Goal: Transaction & Acquisition: Purchase product/service

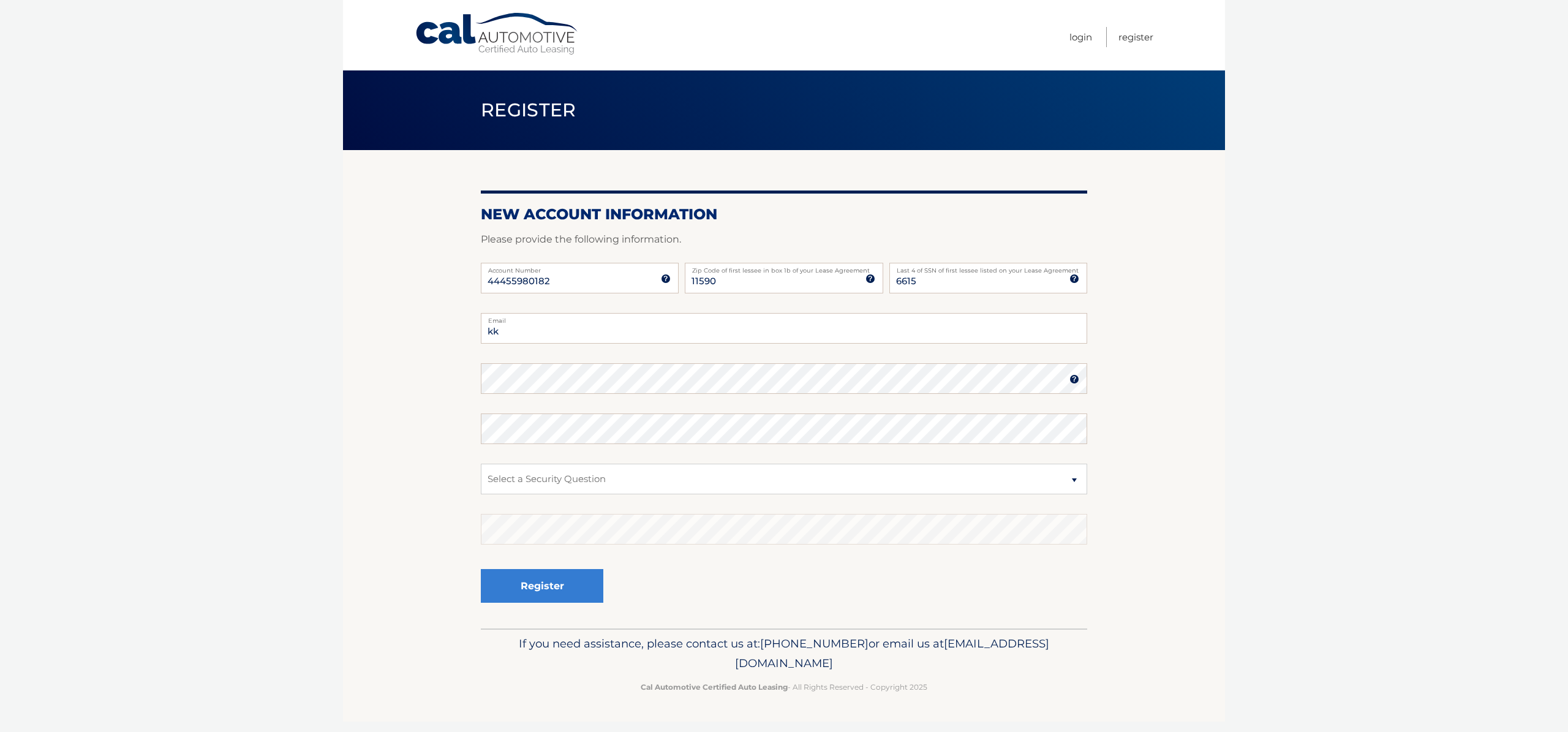
click at [561, 328] on input "kk" at bounding box center [784, 328] width 606 height 31
click at [424, 321] on section "New Account Information Please provide the following information. 44455980182 A…" at bounding box center [784, 390] width 882 height 479
drag, startPoint x: 524, startPoint y: 330, endPoint x: 445, endPoint y: 327, distance: 79.1
click at [445, 327] on section "New Account Information Please provide the following information. 44455980182 A…" at bounding box center [784, 390] width 882 height 479
paste input "lovelight@proton.me"
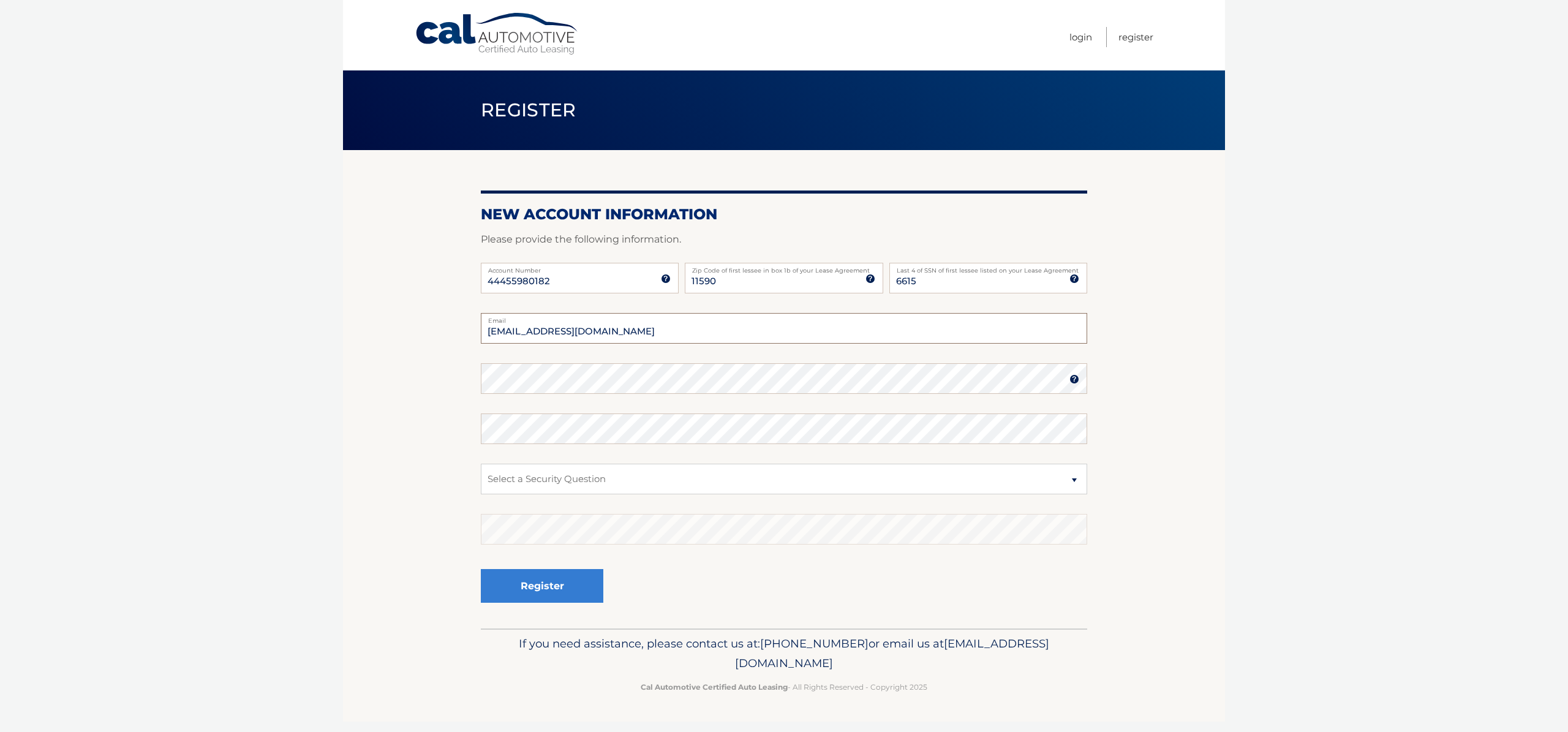
type input "kklovelight@proton.me"
click at [579, 483] on select "Select a Security Question What was the name of your elementary school? What is…" at bounding box center [784, 479] width 606 height 31
select select "2"
click at [481, 464] on select "Select a Security Question What was the name of your elementary school? What is…" at bounding box center [784, 479] width 606 height 31
drag, startPoint x: 559, startPoint y: 582, endPoint x: 660, endPoint y: 576, distance: 101.2
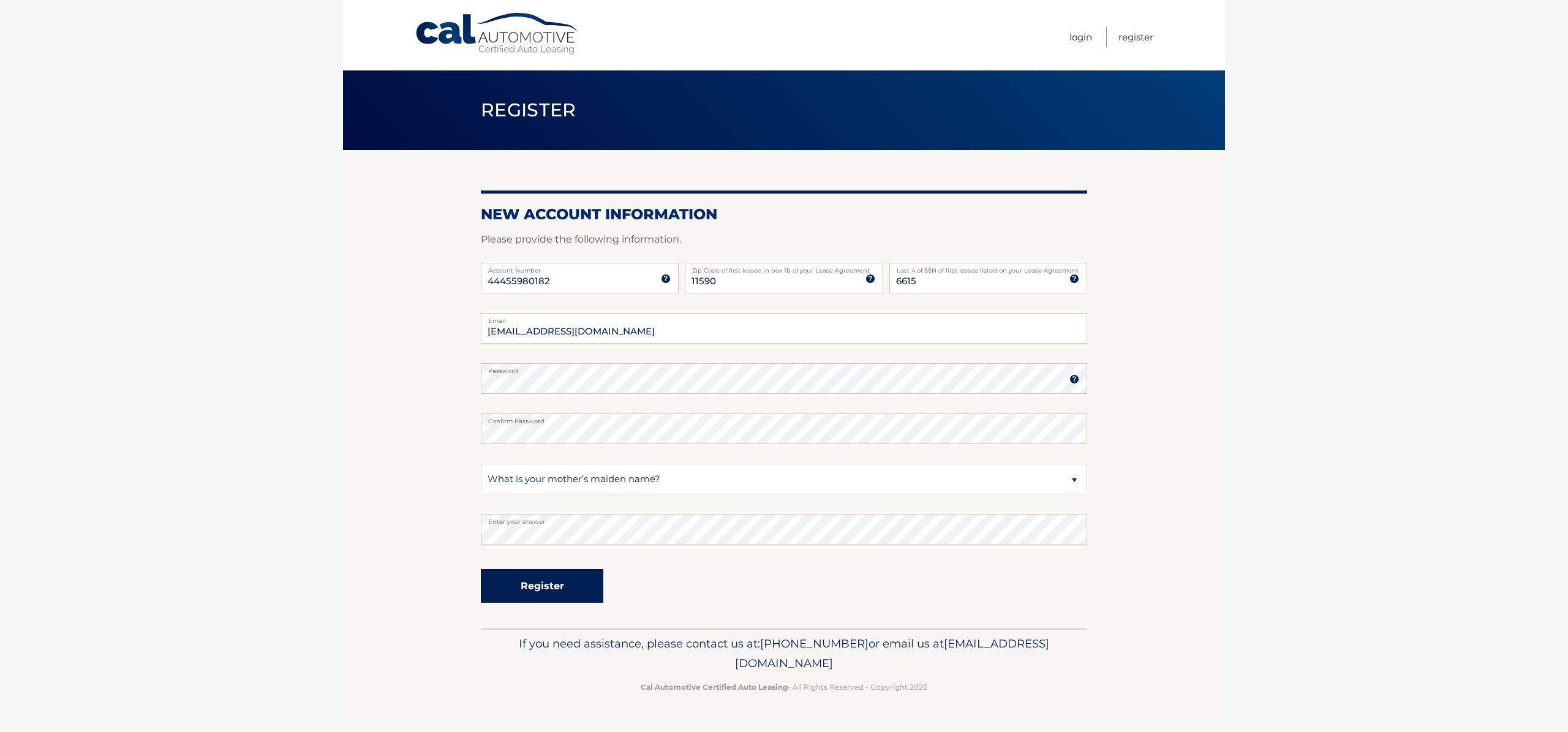
click at [559, 582] on button "Register" at bounding box center [542, 586] width 122 height 34
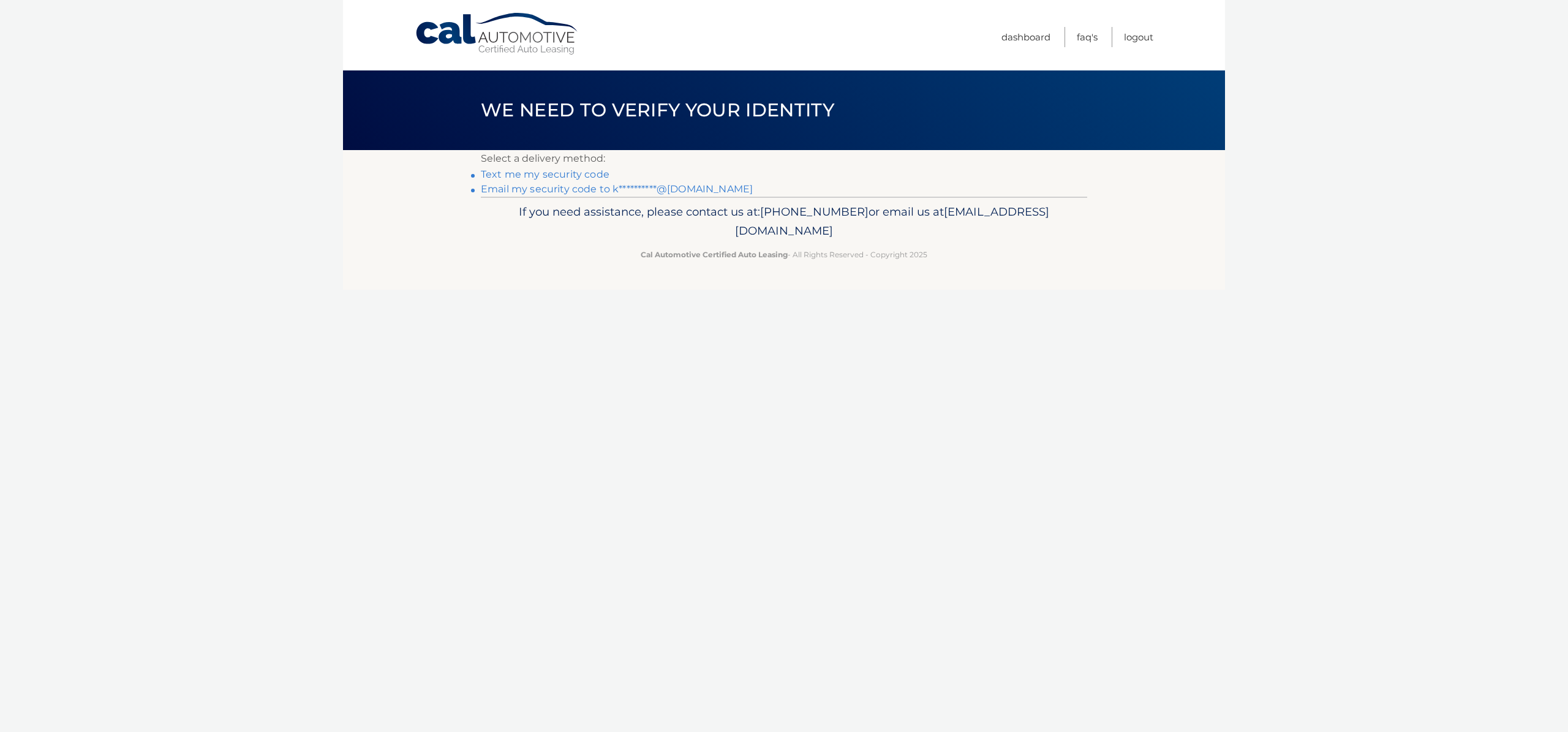
click at [542, 175] on link "Text me my security code" at bounding box center [545, 174] width 128 height 11
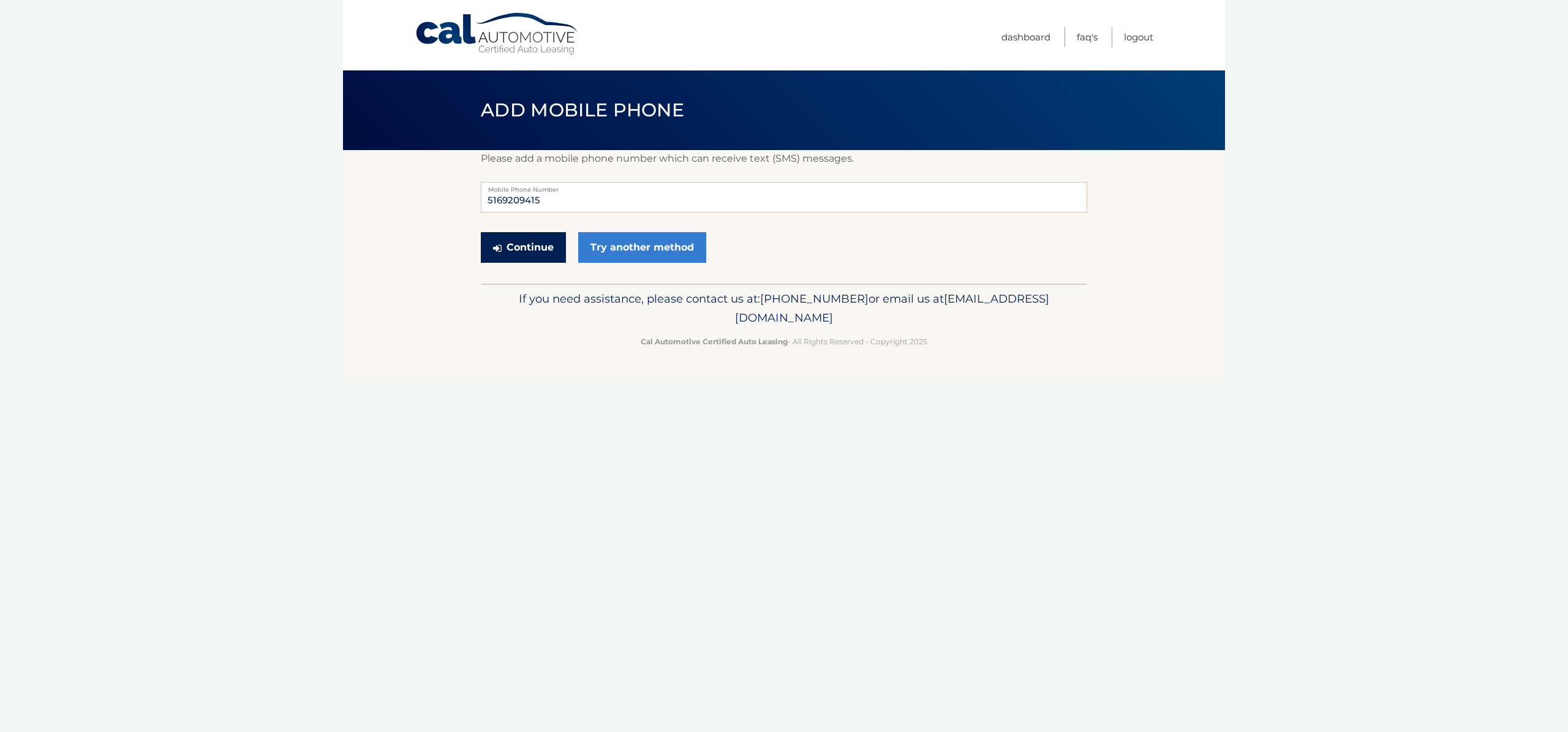
click at [530, 256] on button "Continue" at bounding box center [523, 247] width 85 height 31
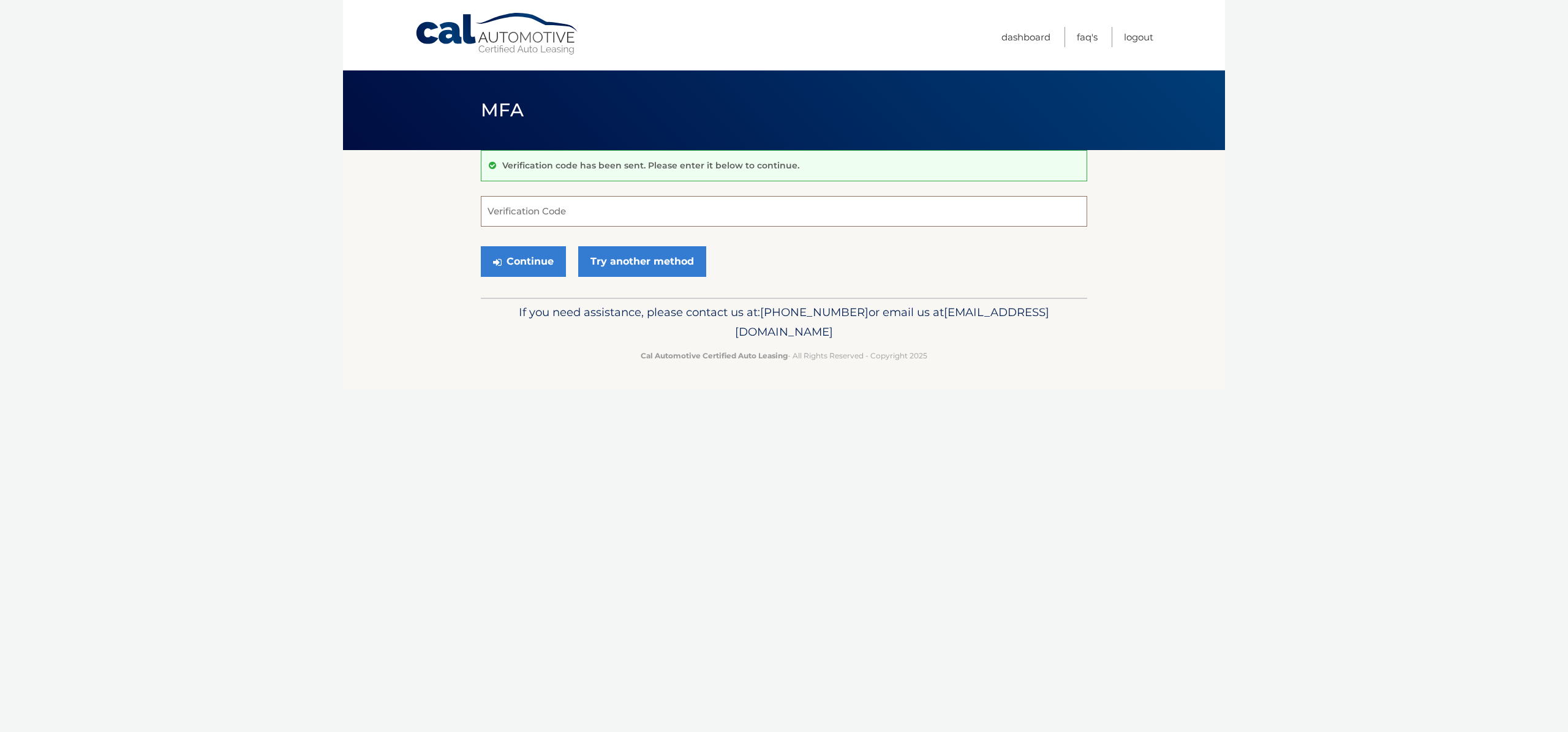
click at [571, 206] on input "Verification Code" at bounding box center [784, 211] width 606 height 31
type input "668795"
click at [535, 265] on button "Continue" at bounding box center [523, 261] width 85 height 31
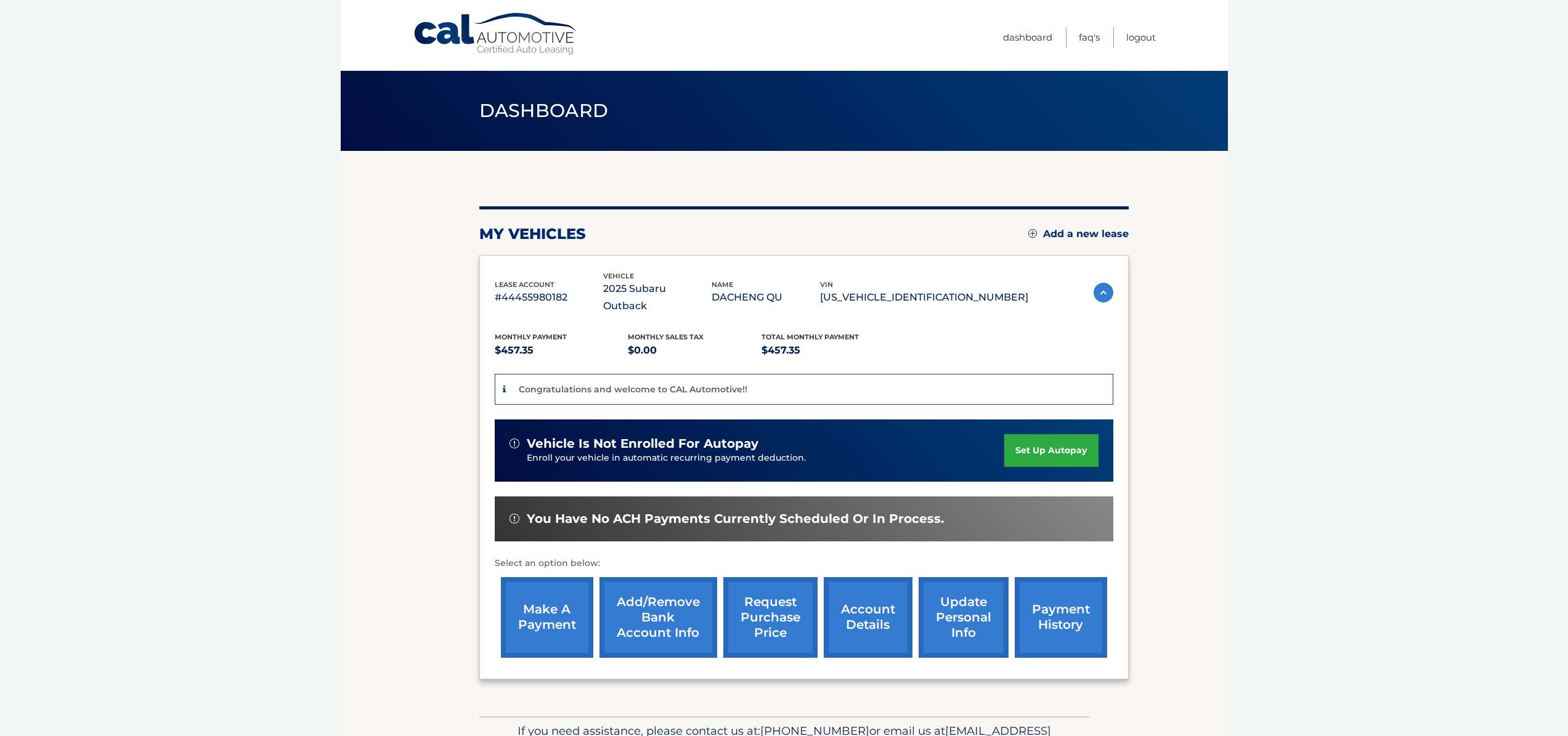
click at [712, 384] on p "Congratulations and welcome to CAL Automotive!!" at bounding box center [633, 389] width 228 height 11
click at [537, 579] on link "make a payment" at bounding box center [546, 617] width 92 height 81
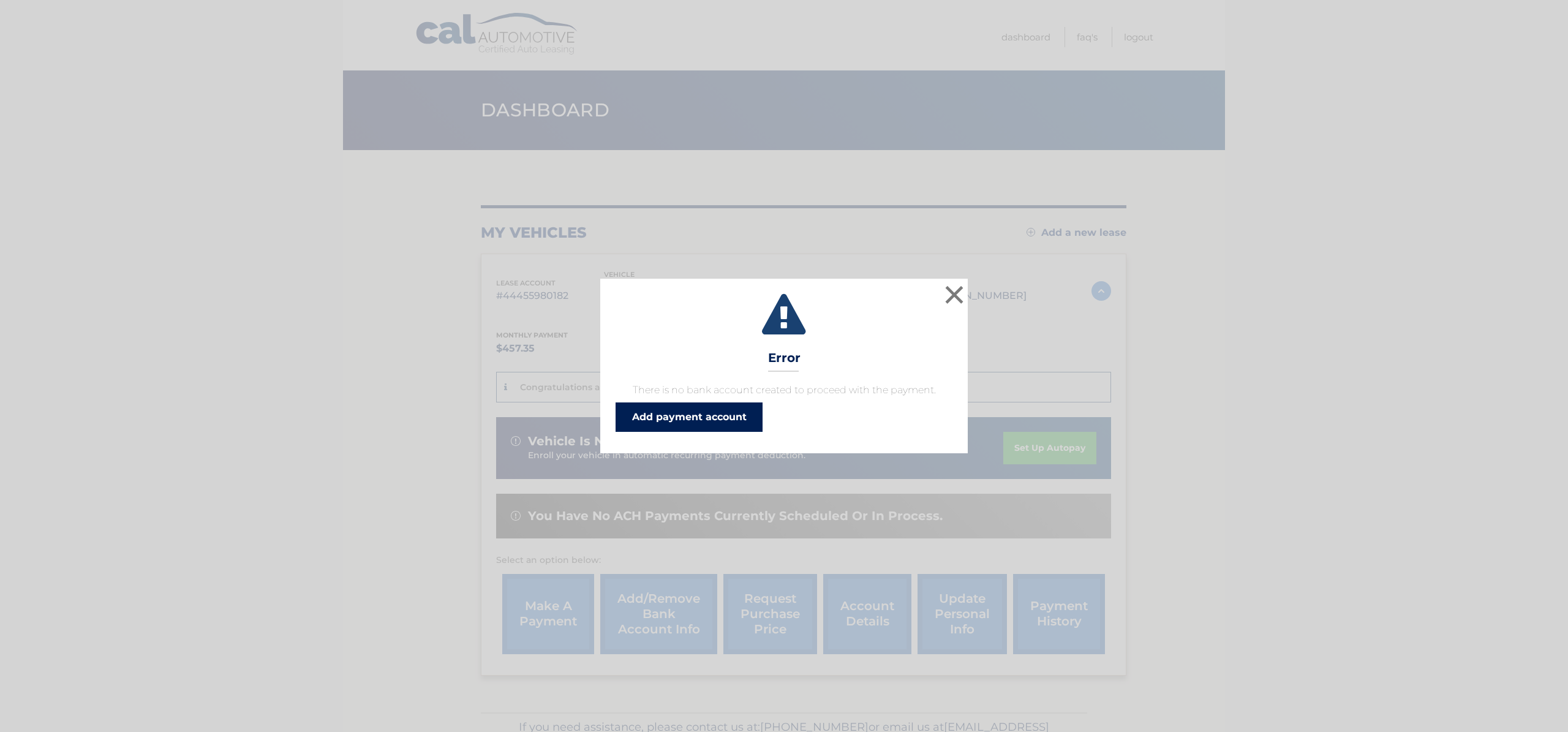
click at [710, 418] on link "Add payment account" at bounding box center [689, 418] width 147 height 30
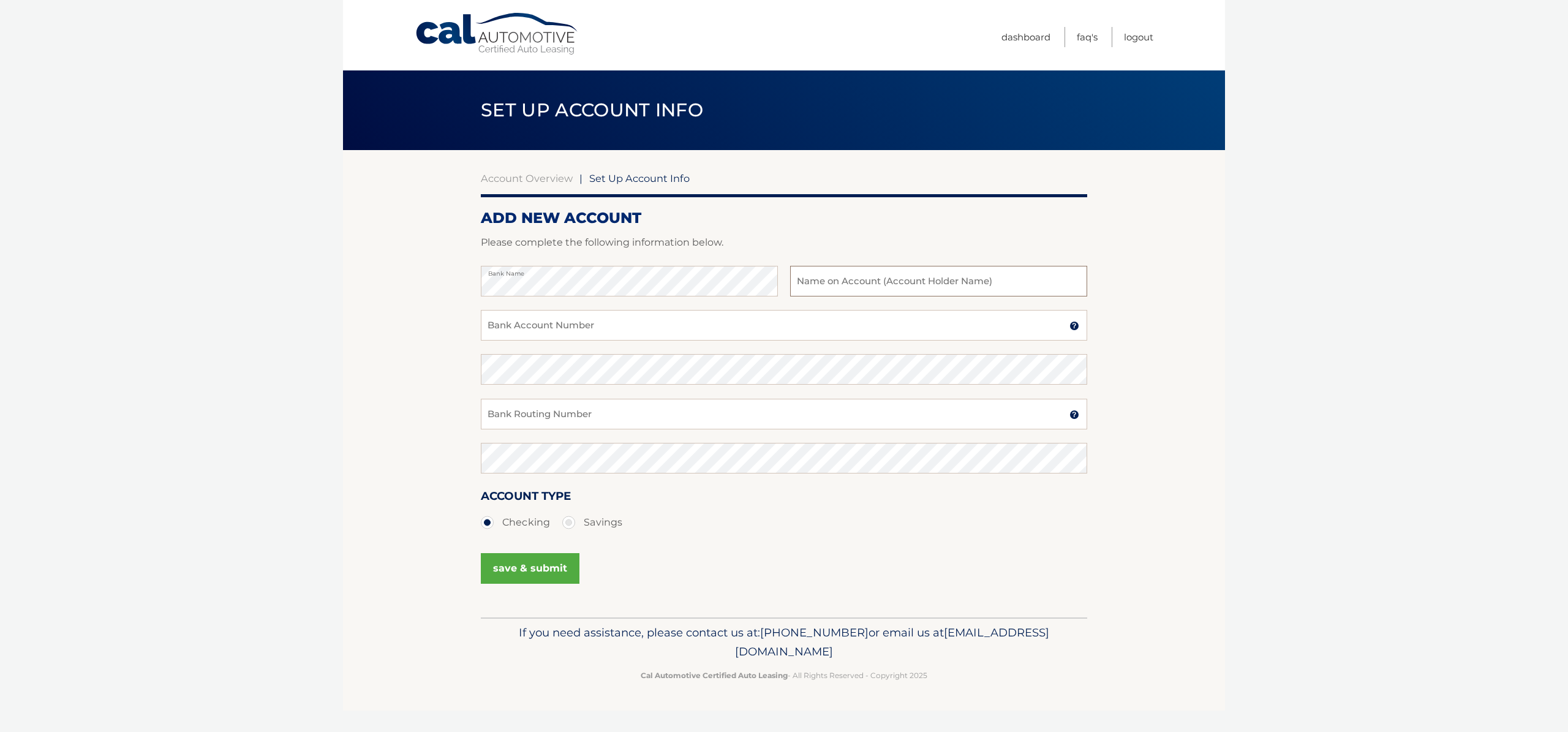
click at [853, 290] on input "text" at bounding box center [939, 280] width 297 height 31
click at [472, 284] on section "Account Overview | Set Up Account Info ADD NEW ACCOUNT Please complete the foll…" at bounding box center [784, 383] width 882 height 467
click at [615, 321] on input "Bank Account Number" at bounding box center [784, 325] width 606 height 31
click at [562, 325] on input "Bank Account Number" at bounding box center [784, 325] width 606 height 31
click at [584, 327] on input "Bank Account Number" at bounding box center [784, 325] width 606 height 31
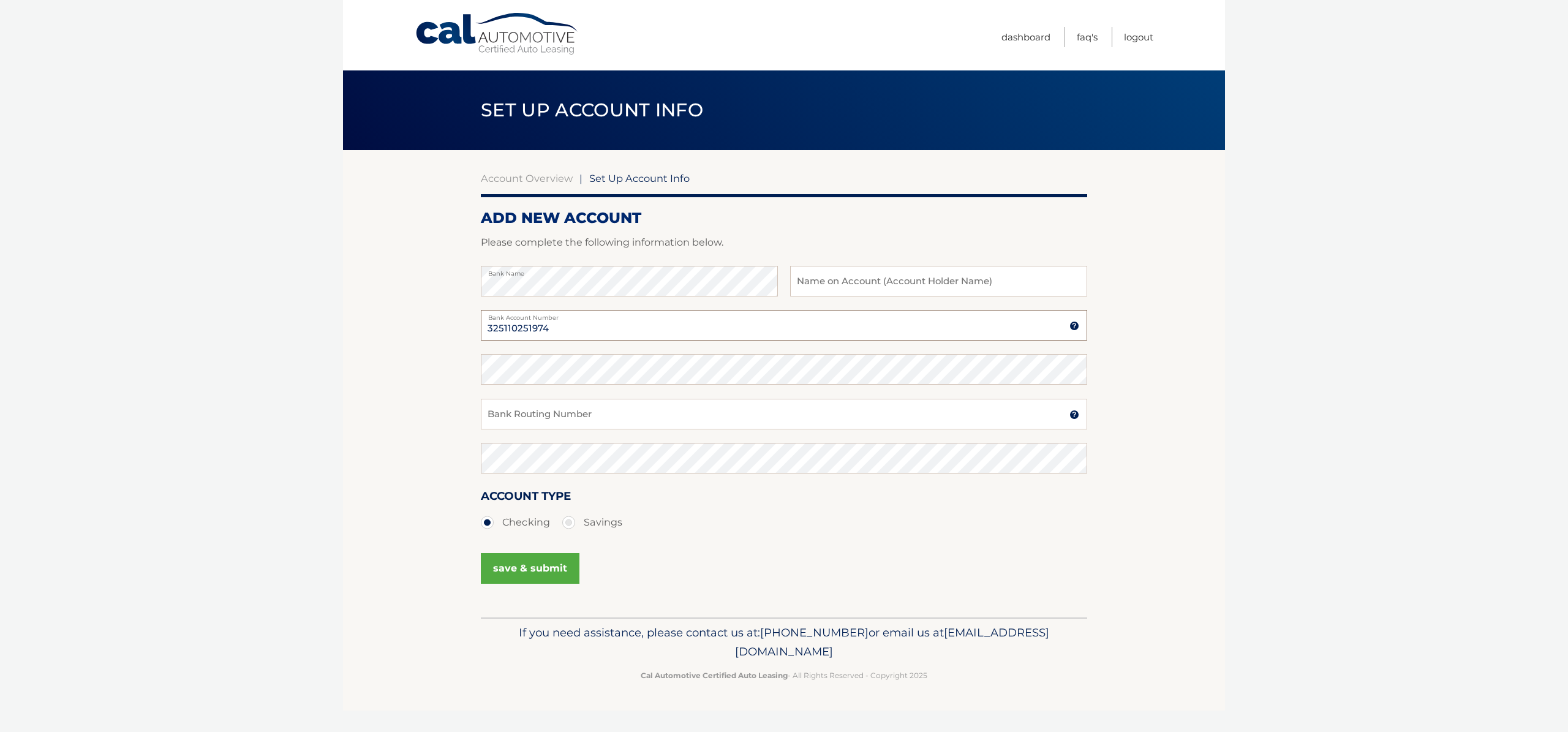
type input "325110251974"
click at [549, 418] on input "Bank Routing Number" at bounding box center [784, 414] width 606 height 31
type input "121000358"
click at [541, 577] on button "save & submit" at bounding box center [530, 568] width 99 height 31
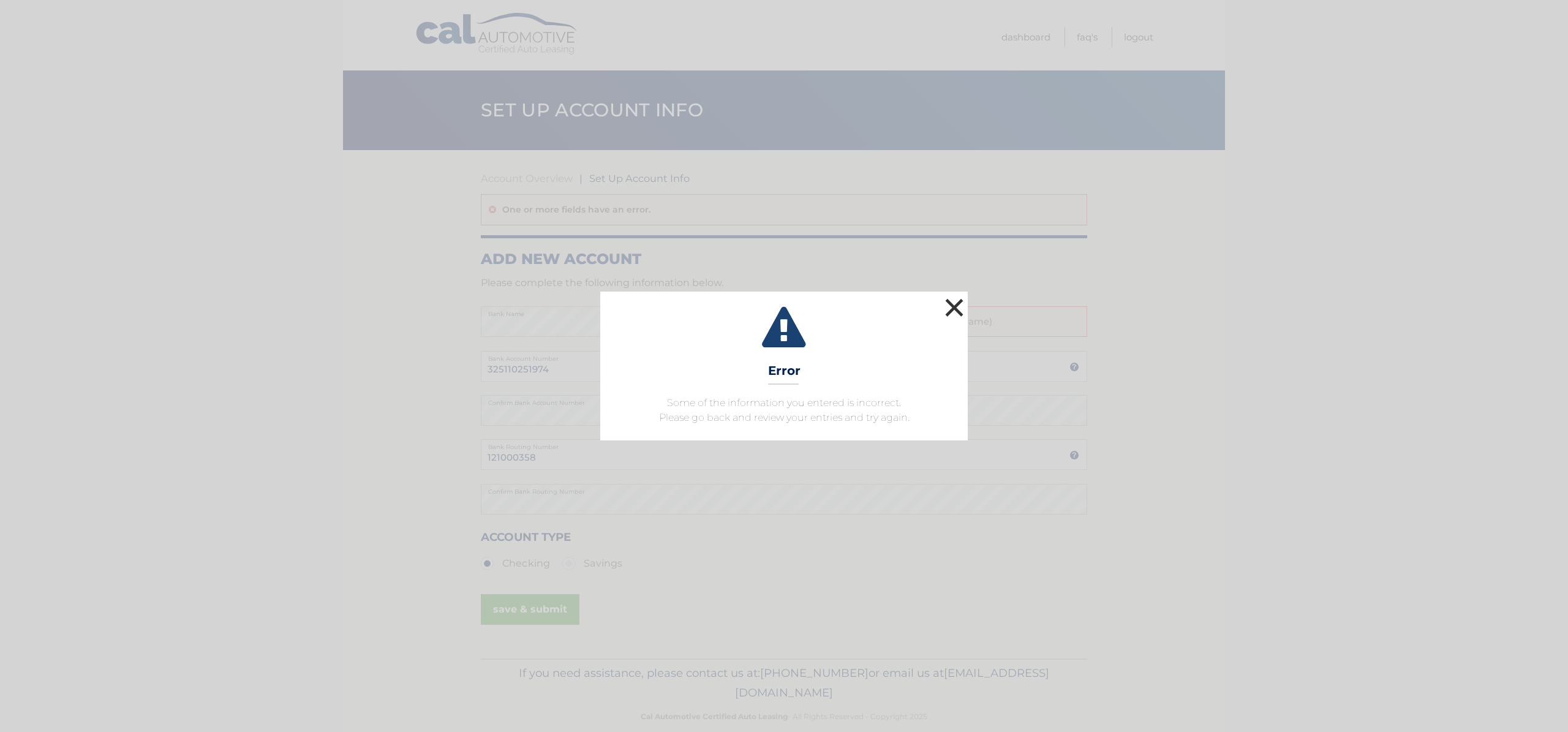
click at [955, 307] on button "×" at bounding box center [955, 307] width 24 height 24
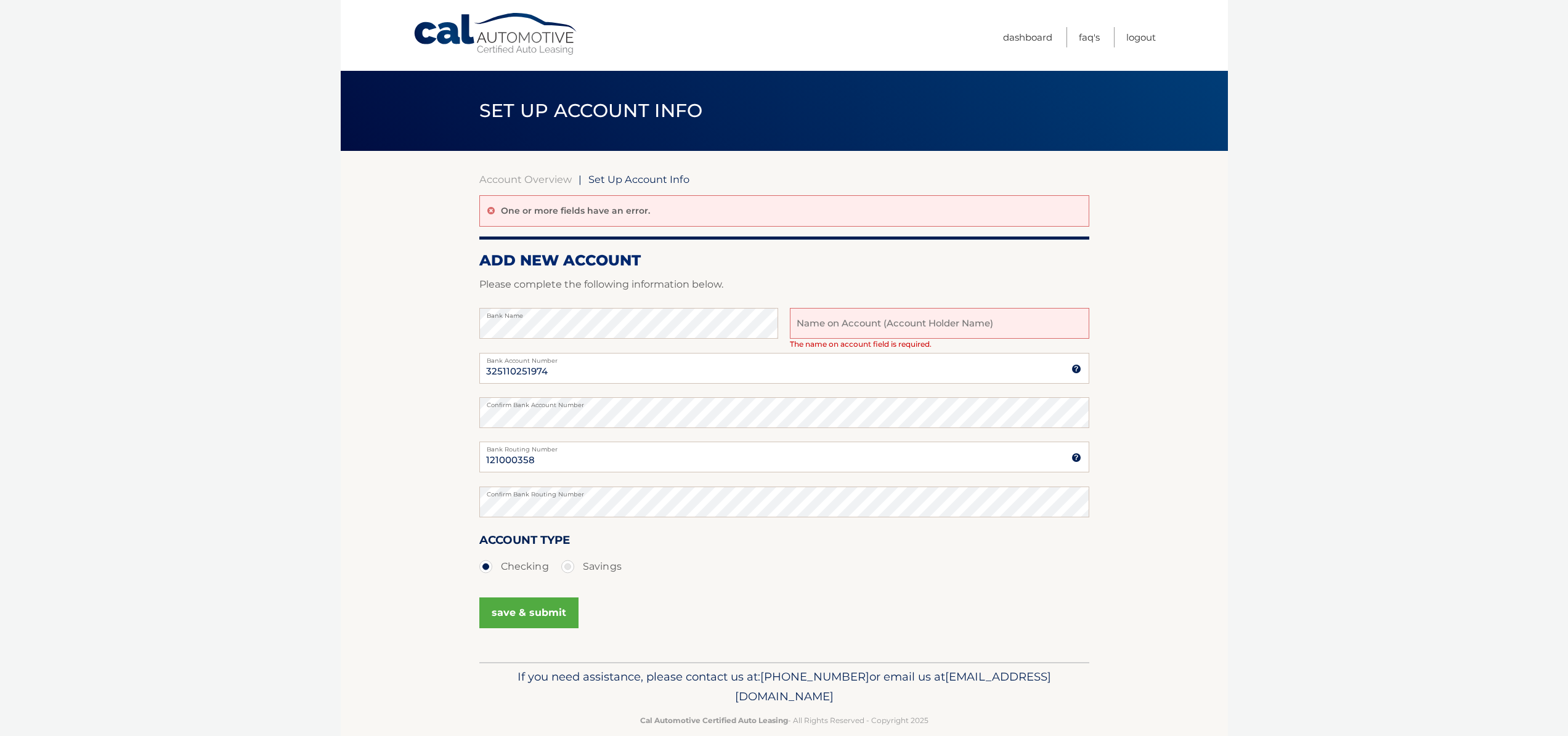
click at [897, 322] on input "text" at bounding box center [939, 323] width 299 height 31
click at [405, 322] on section "Account Overview | Set Up Account Info One or more fields have an error. ADD NE…" at bounding box center [784, 407] width 887 height 511
click at [861, 326] on input "text" at bounding box center [939, 323] width 299 height 31
paste input "DACHENG QU"
type input "DACHENG QU"
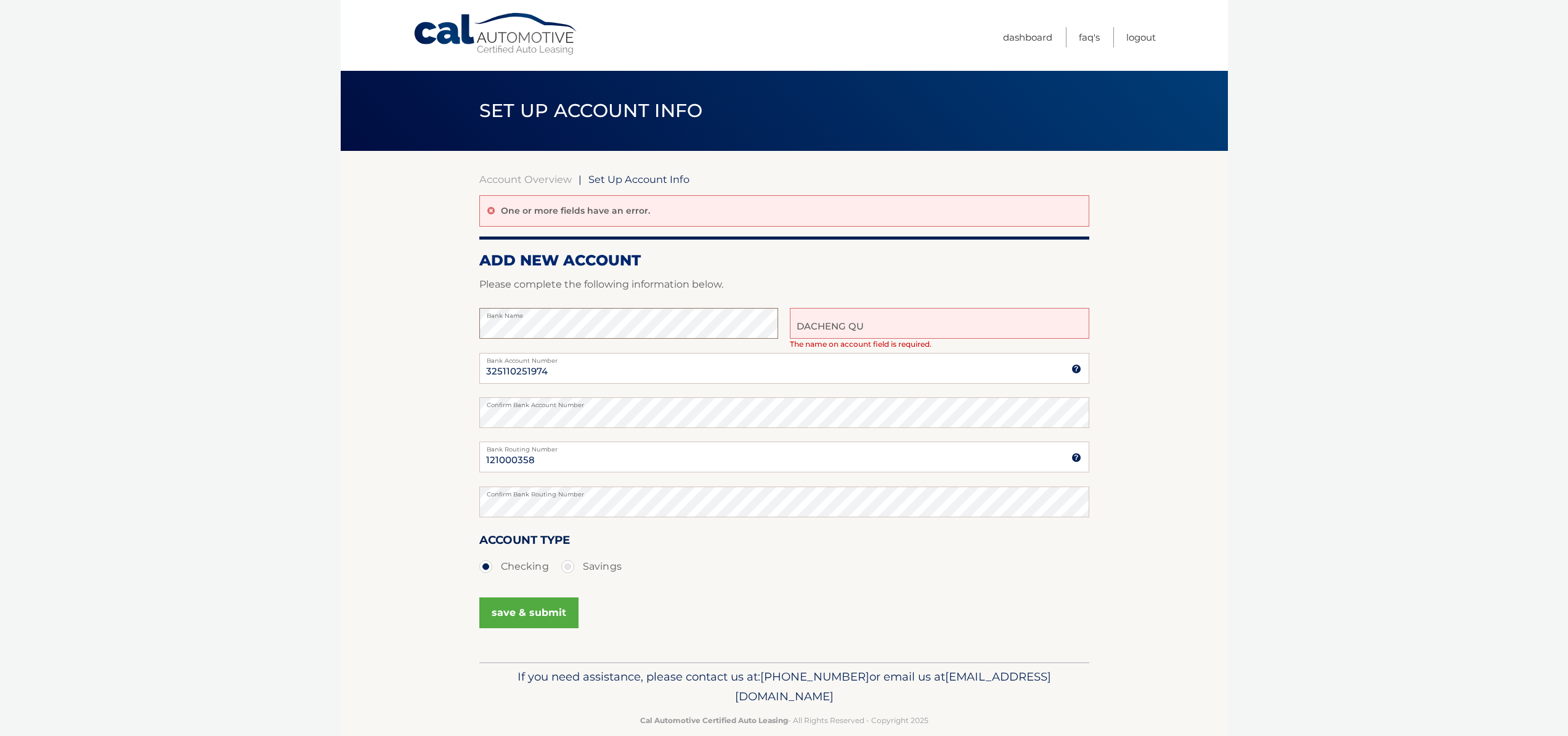
click at [446, 325] on section "Account Overview | Set Up Account Info One or more fields have an error. ADD NE…" at bounding box center [784, 407] width 887 height 511
click at [746, 377] on input "325110251974" at bounding box center [784, 368] width 610 height 31
click at [641, 367] on input "325110251974" at bounding box center [784, 368] width 610 height 31
click at [564, 601] on button "save & submit" at bounding box center [529, 612] width 99 height 31
click at [539, 620] on button "save & submit" at bounding box center [529, 612] width 99 height 31
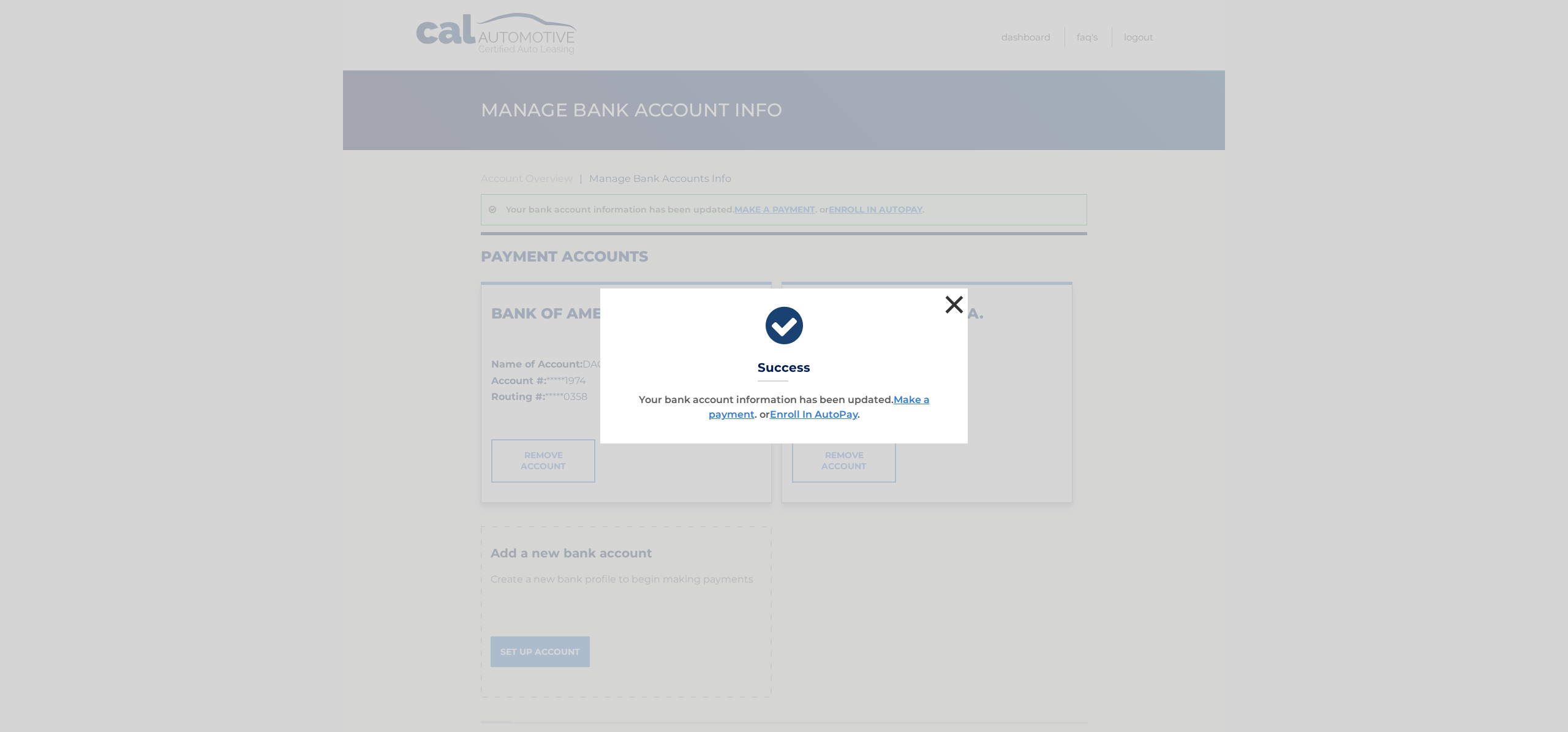
click at [956, 305] on button "×" at bounding box center [955, 305] width 24 height 24
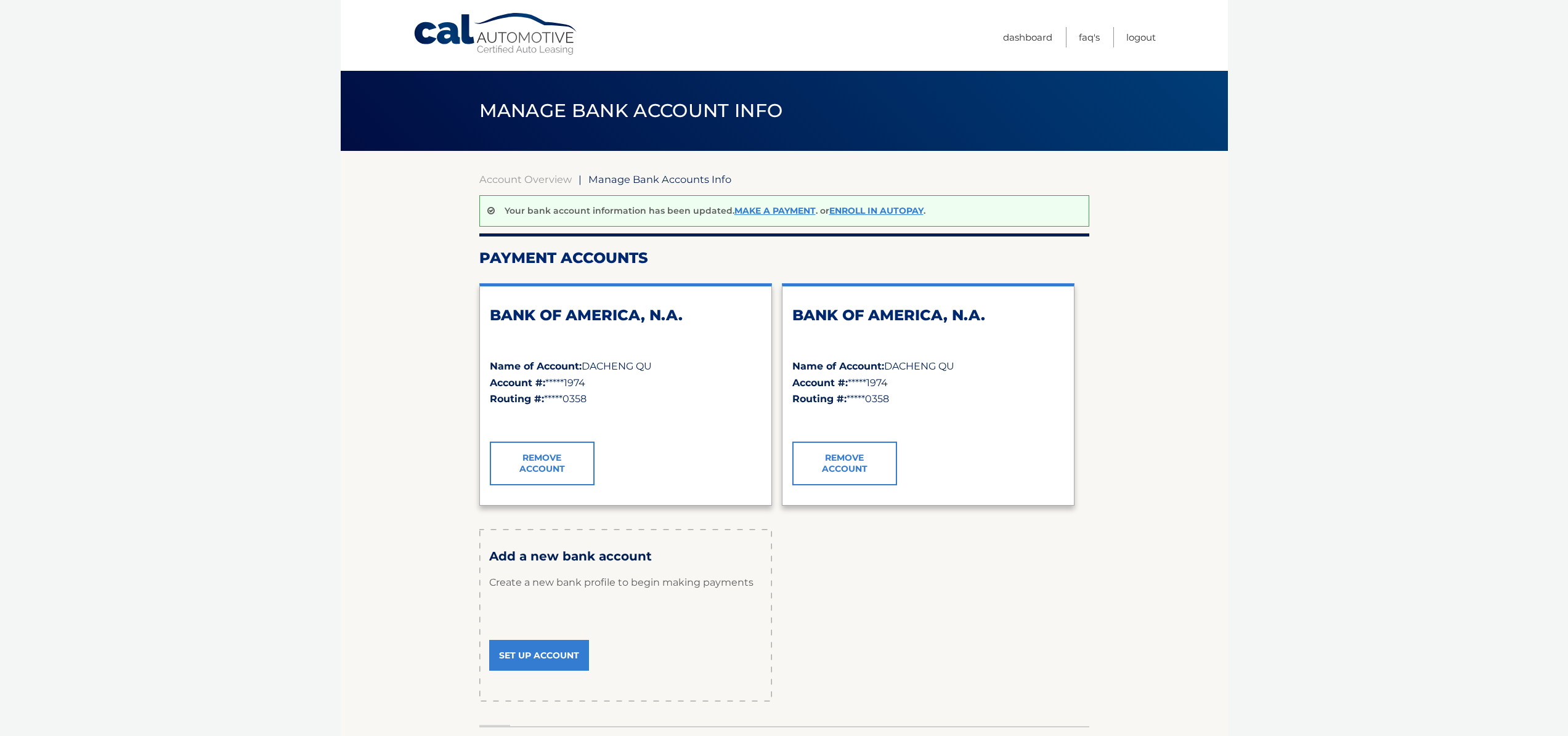
click at [876, 467] on link "Remove Account" at bounding box center [844, 463] width 105 height 43
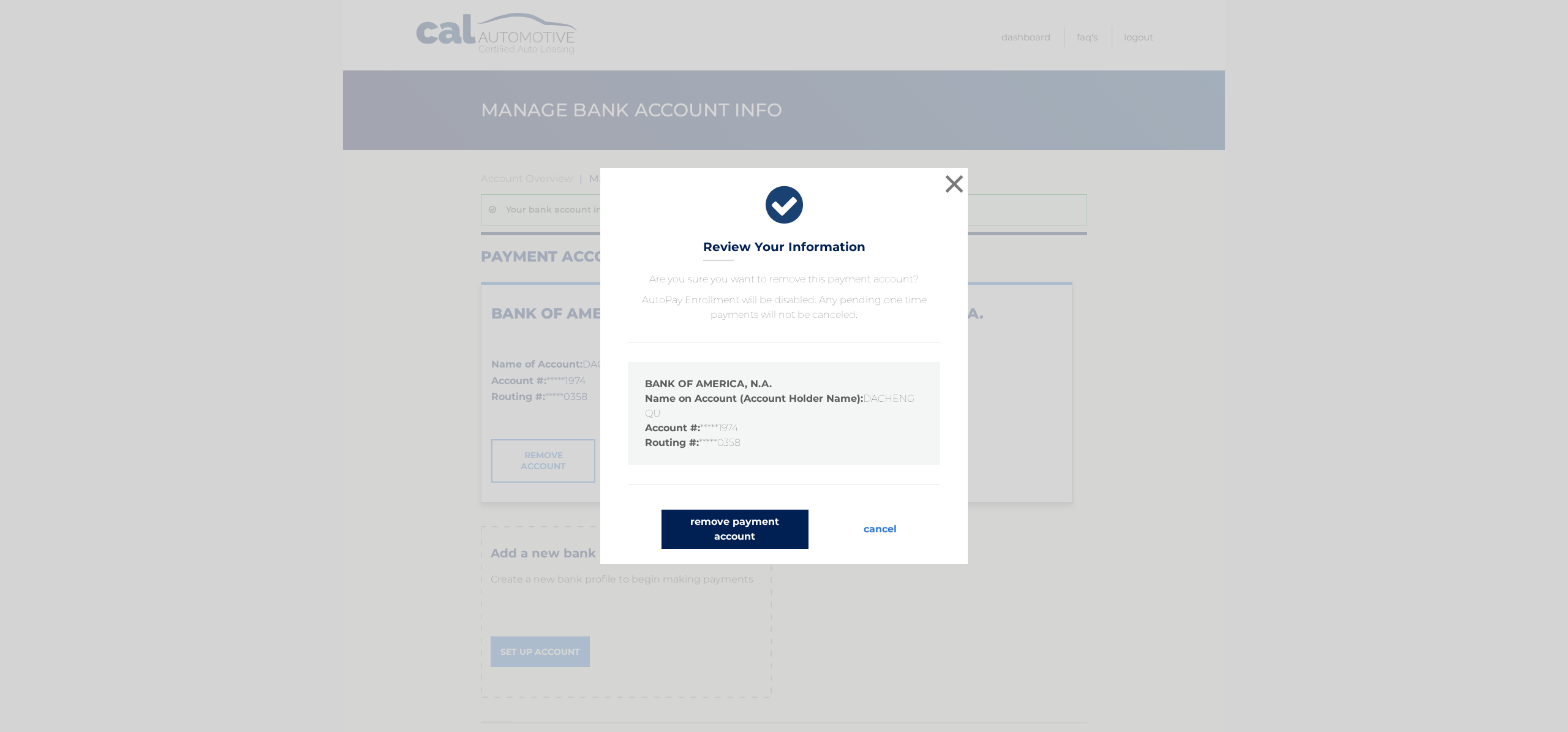
click at [752, 535] on button "remove payment account" at bounding box center [735, 528] width 147 height 39
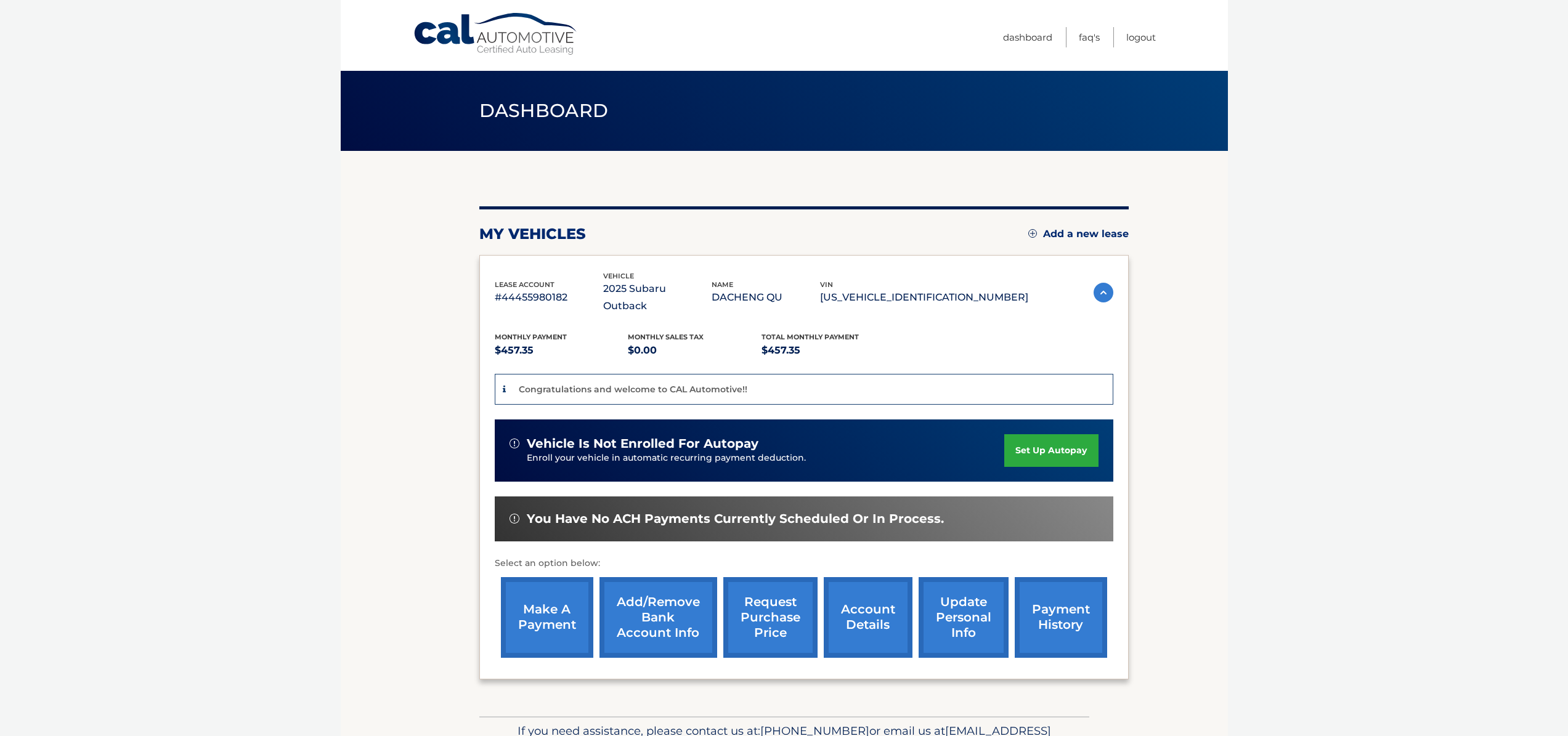
click at [544, 611] on link "make a payment" at bounding box center [546, 617] width 92 height 81
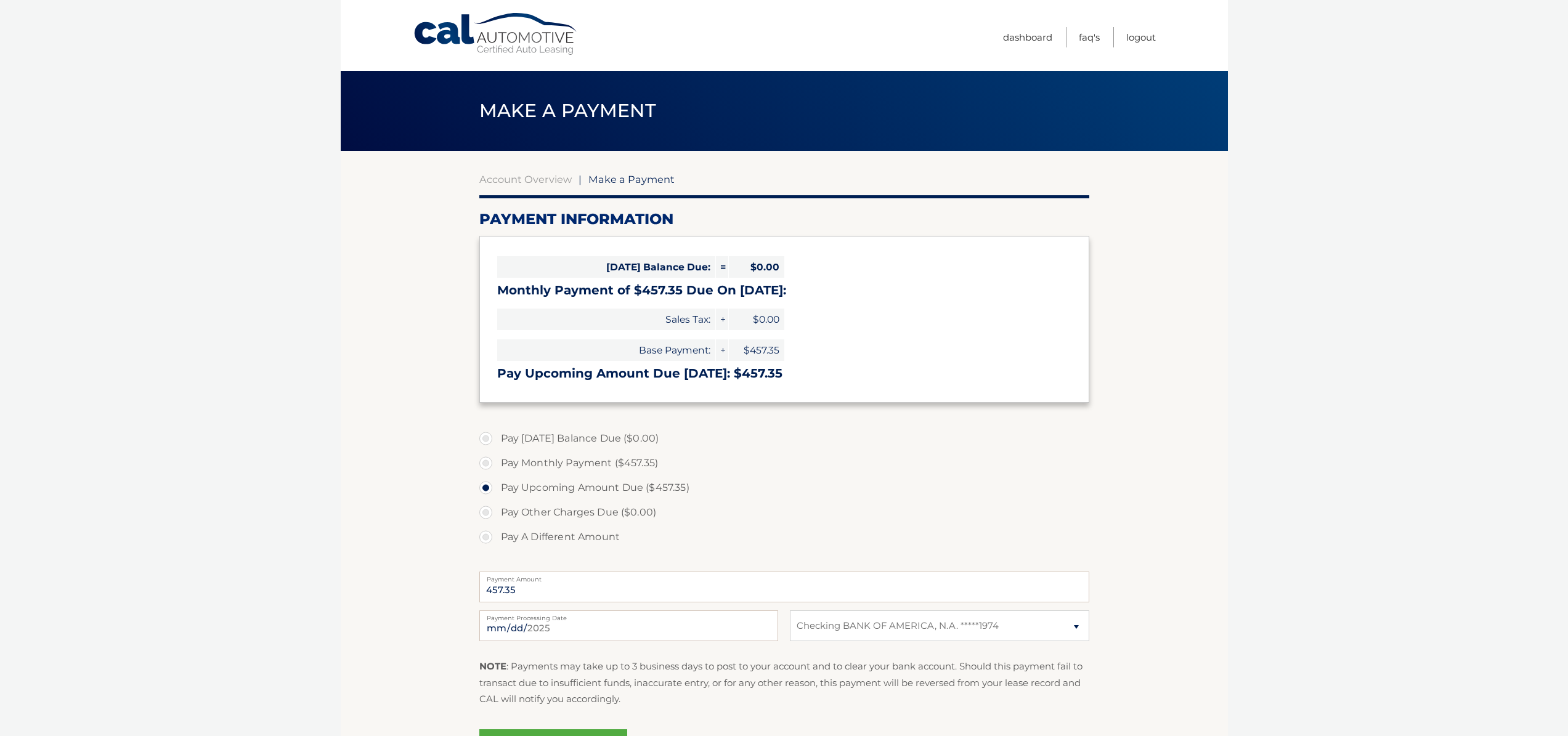
select select "N2MxZWYwMjUtMzczYy00ODllLWFlMTMtNGMxNDI0MjY2MWFm"
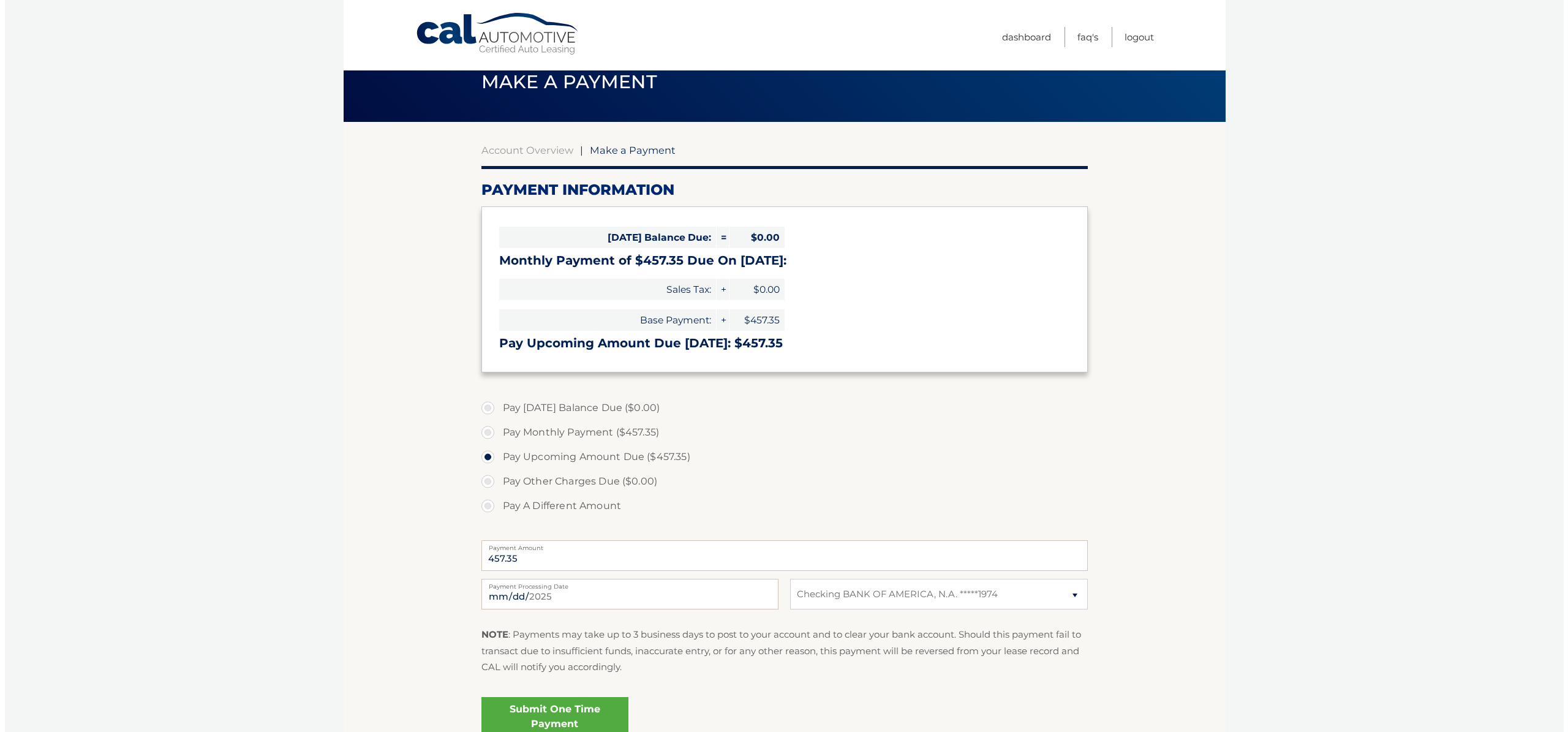
scroll to position [128, 0]
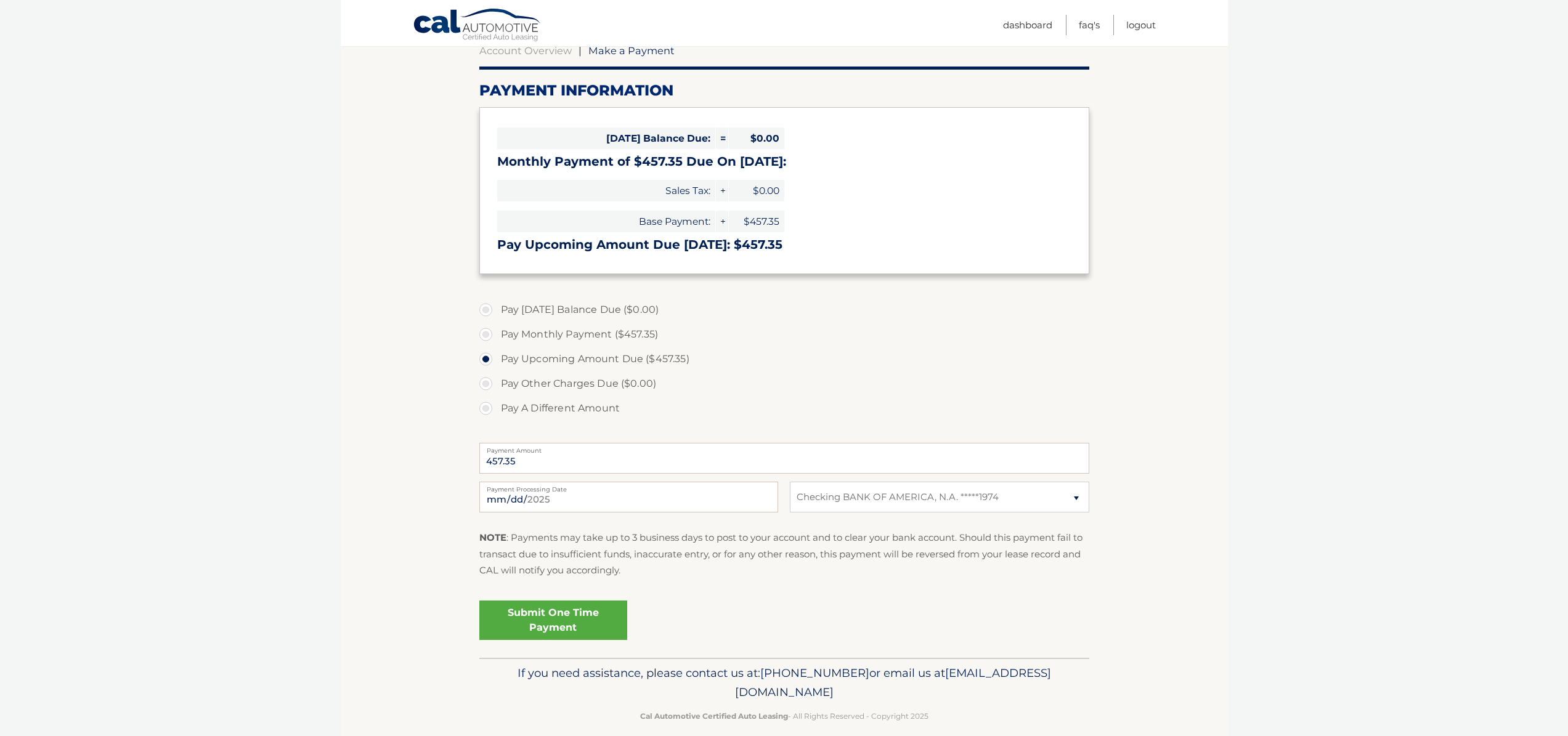
click at [619, 617] on link "Submit One Time Payment" at bounding box center [553, 620] width 148 height 40
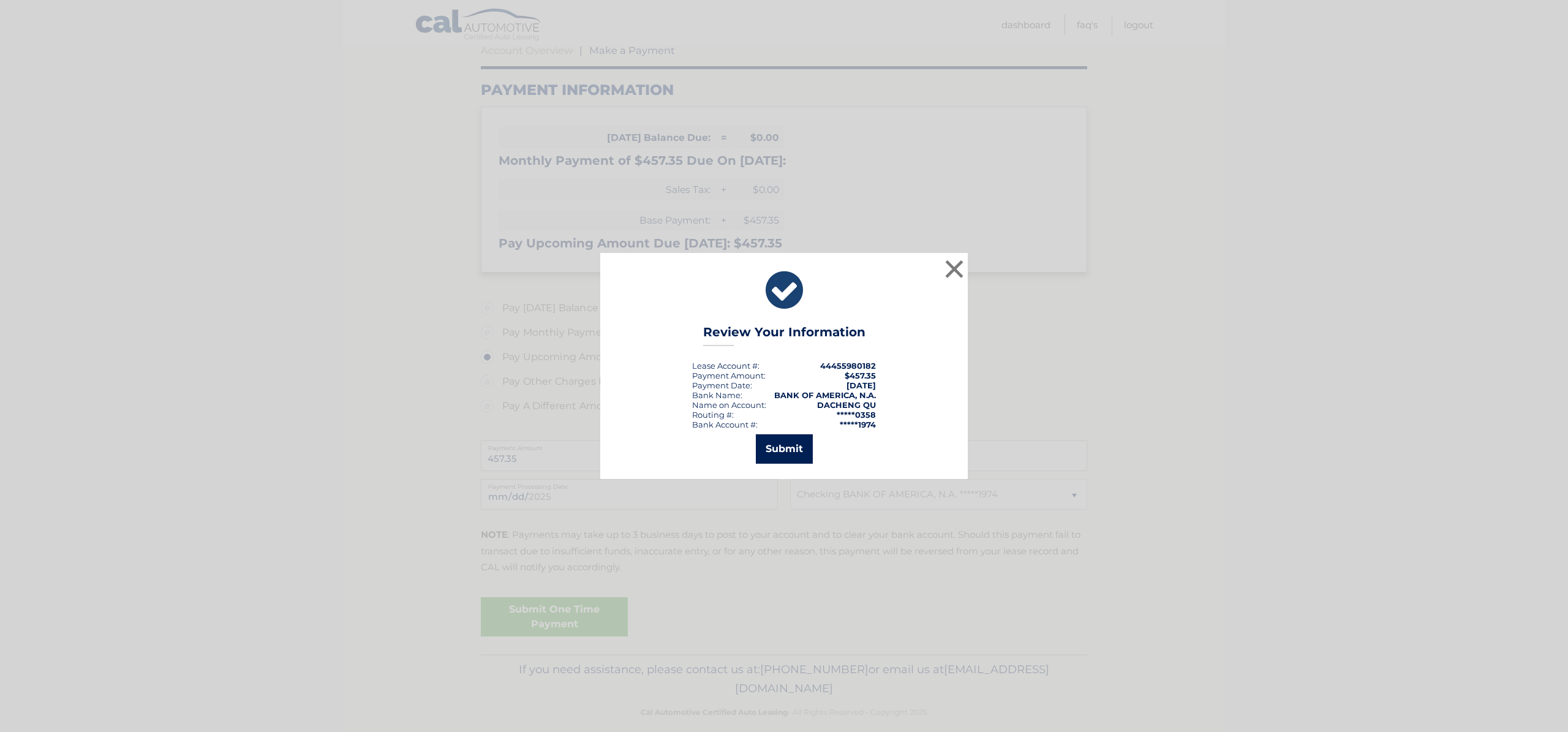
click at [797, 444] on button "Submit" at bounding box center [784, 449] width 57 height 30
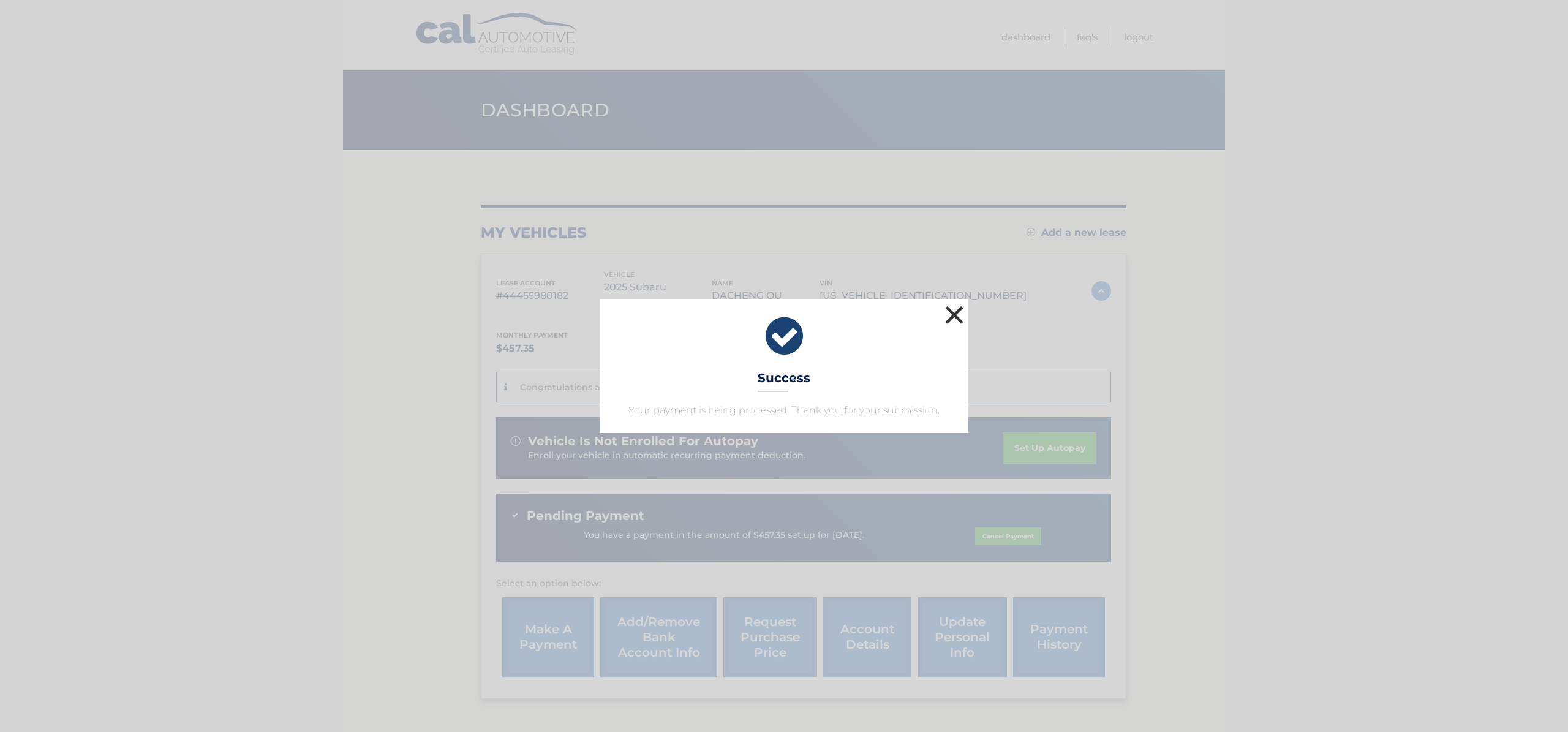
click at [944, 313] on button "×" at bounding box center [955, 314] width 24 height 24
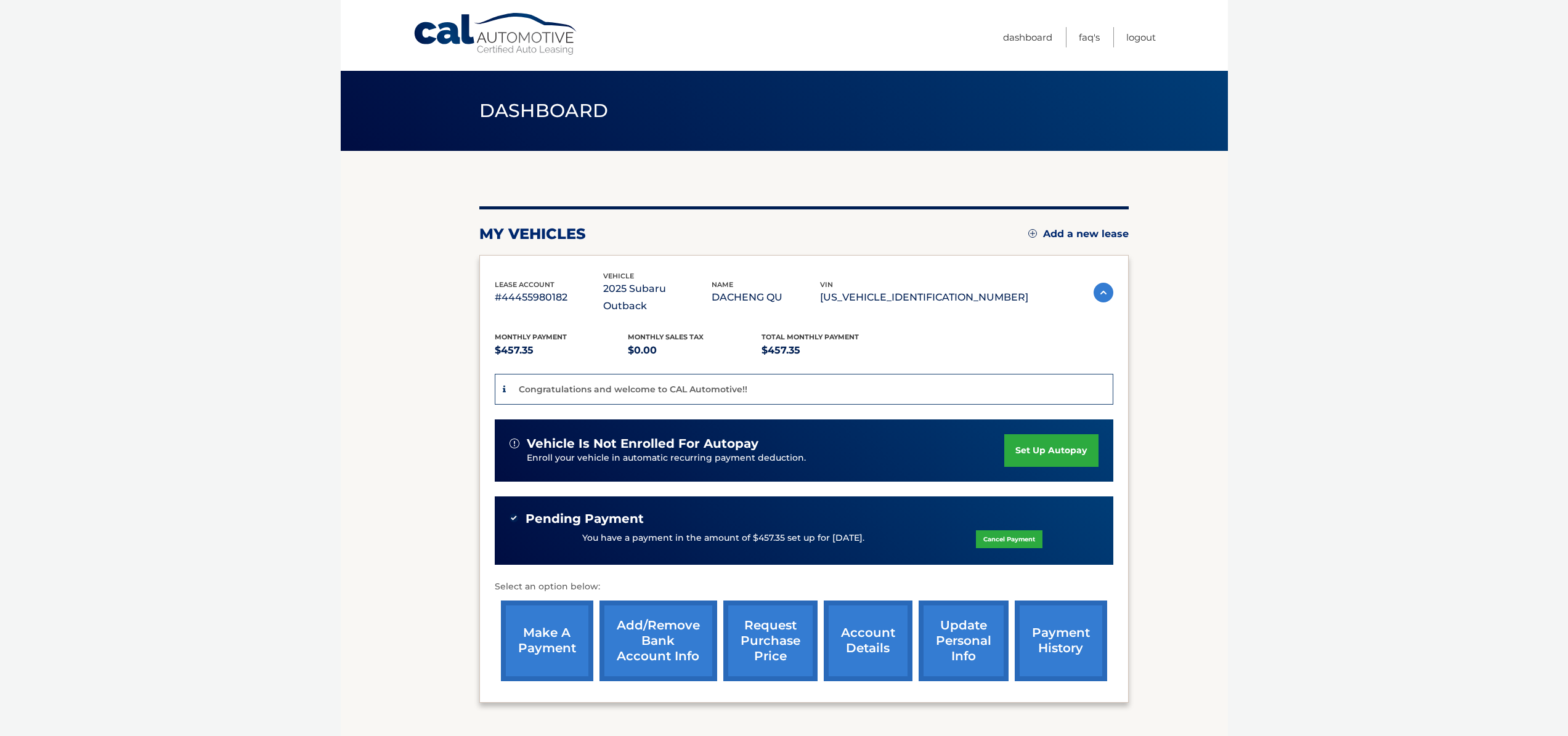
click at [1310, 397] on body "Cal Automotive Menu Dashboard FAQ's Logout" at bounding box center [784, 368] width 1568 height 736
click at [1145, 35] on link "Logout" at bounding box center [1141, 37] width 30 height 20
